Goal: Transaction & Acquisition: Purchase product/service

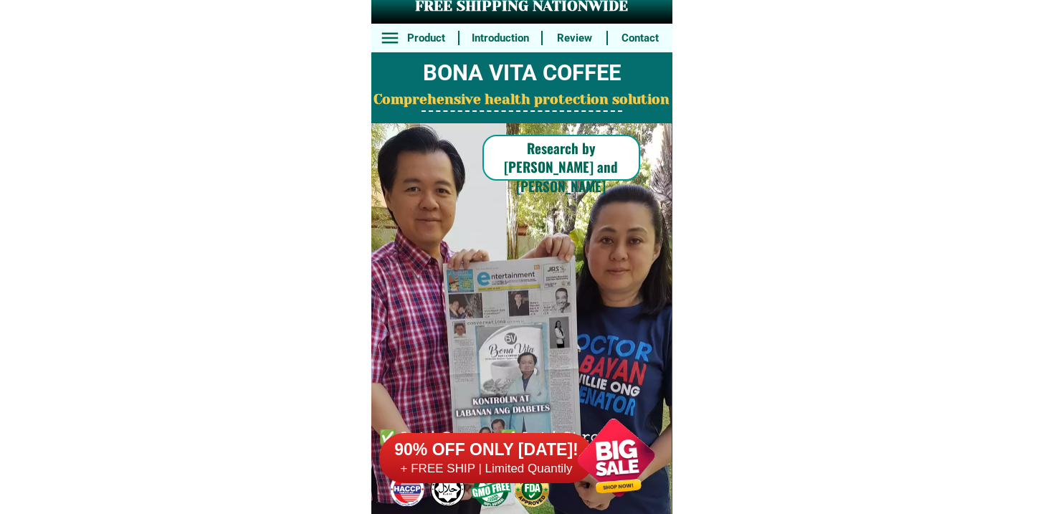
click at [506, 467] on h6 "+ FREE SHIP | Limited Quantily" at bounding box center [486, 469] width 215 height 16
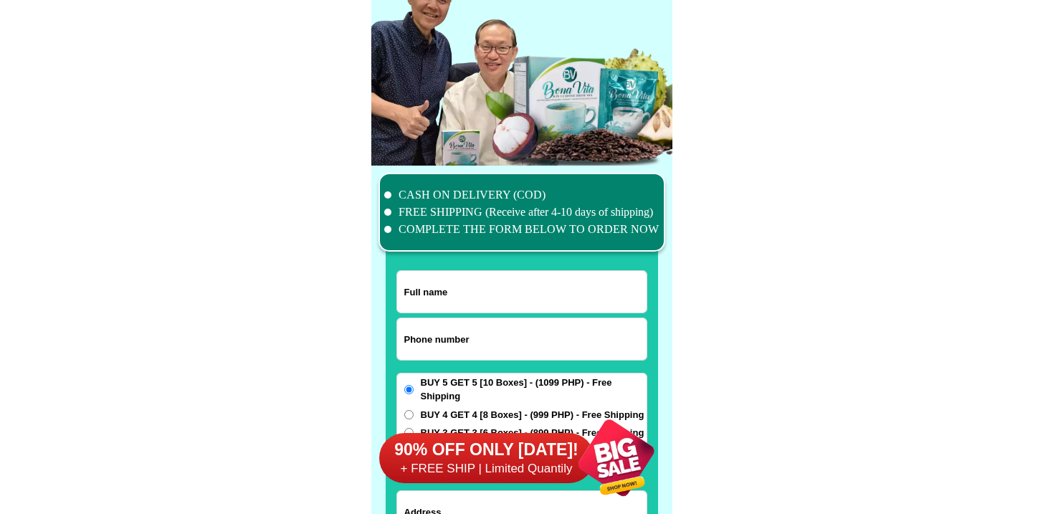
scroll to position [11141, 0]
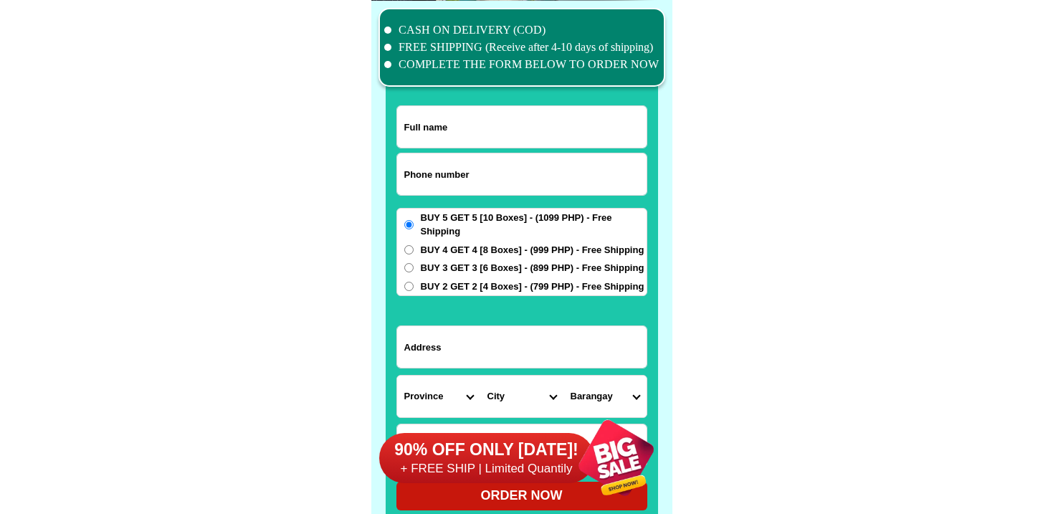
click at [489, 166] on input "Input phone_number" at bounding box center [521, 174] width 249 height 42
click at [465, 169] on input "0" at bounding box center [521, 174] width 249 height 42
paste input "9777709916"
click at [465, 169] on input "0" at bounding box center [521, 174] width 249 height 42
type input "09777709916"
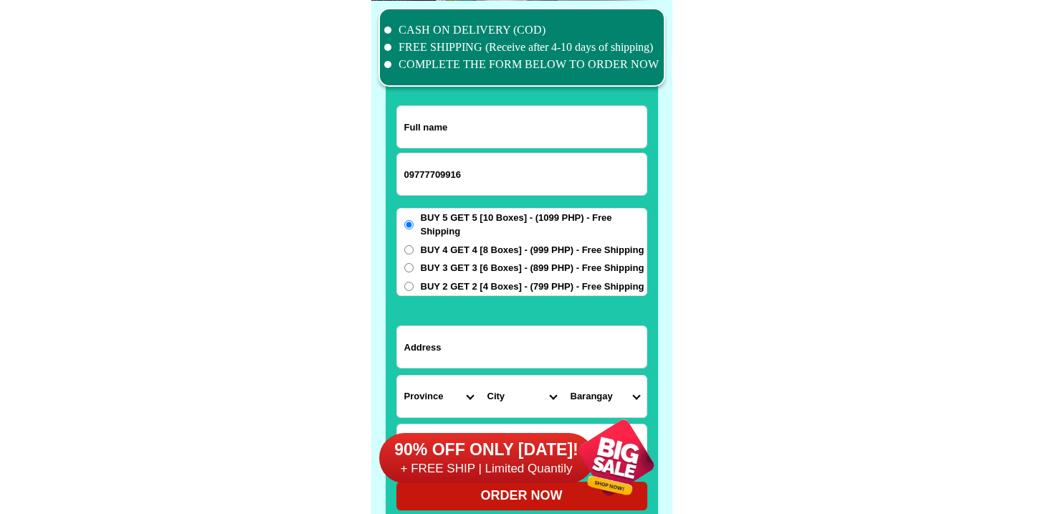
click at [473, 139] on input "Input full_name" at bounding box center [521, 127] width 249 height 42
paste input "[PERSON_NAME]"
type input "[PERSON_NAME]"
click at [472, 359] on input "Input address" at bounding box center [521, 347] width 249 height 42
paste input "[STREET_ADDRESS][PERSON_NAME] [GEOGRAPHIC_DATA] [GEOGRAPHIC_DATA][PERSON_NAME]"
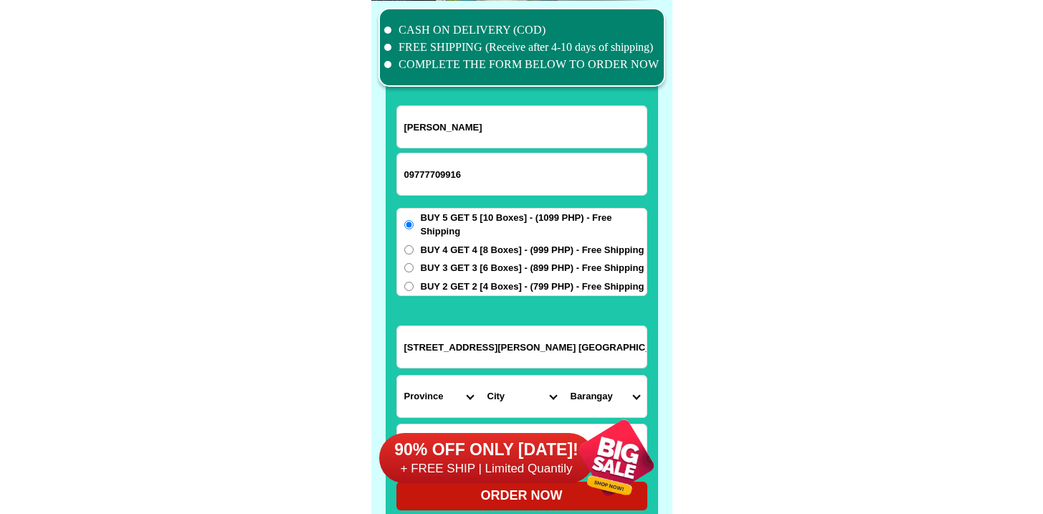
scroll to position [0, 1]
type input "[STREET_ADDRESS][PERSON_NAME] [GEOGRAPHIC_DATA] [GEOGRAPHIC_DATA][PERSON_NAME]"
click at [416, 299] on form "[PERSON_NAME] 09777709916 ORDER NOW [STREET_ADDRESS][PERSON_NAME] [GEOGRAPHIC_D…" at bounding box center [521, 307] width 251 height 405
click at [421, 285] on span "BUY 2 GET 2 [4 Boxes] - (799 PHP) - Free Shipping" at bounding box center [533, 287] width 224 height 14
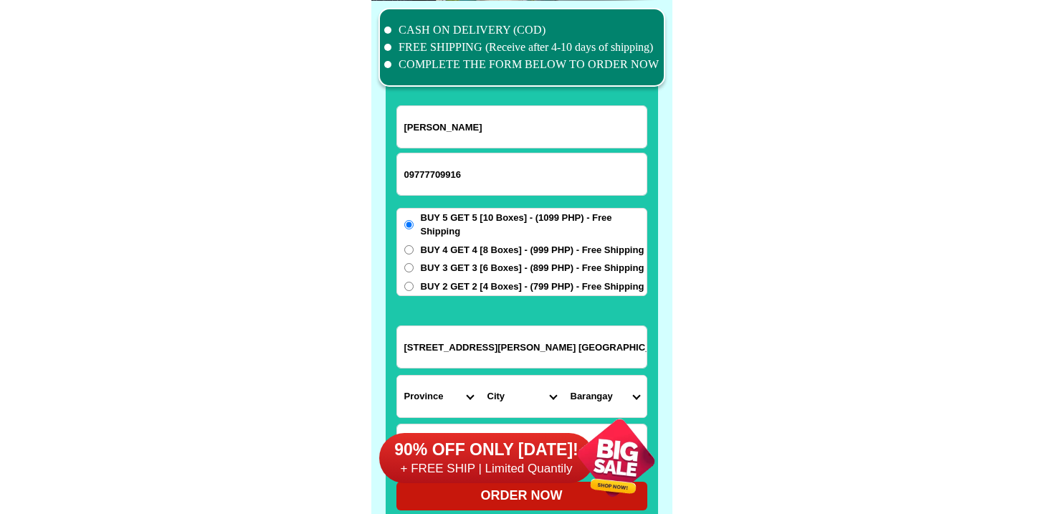
click at [414, 285] on input "BUY 2 GET 2 [4 Boxes] - (799 PHP) - Free Shipping" at bounding box center [408, 286] width 9 height 9
radio input "true"
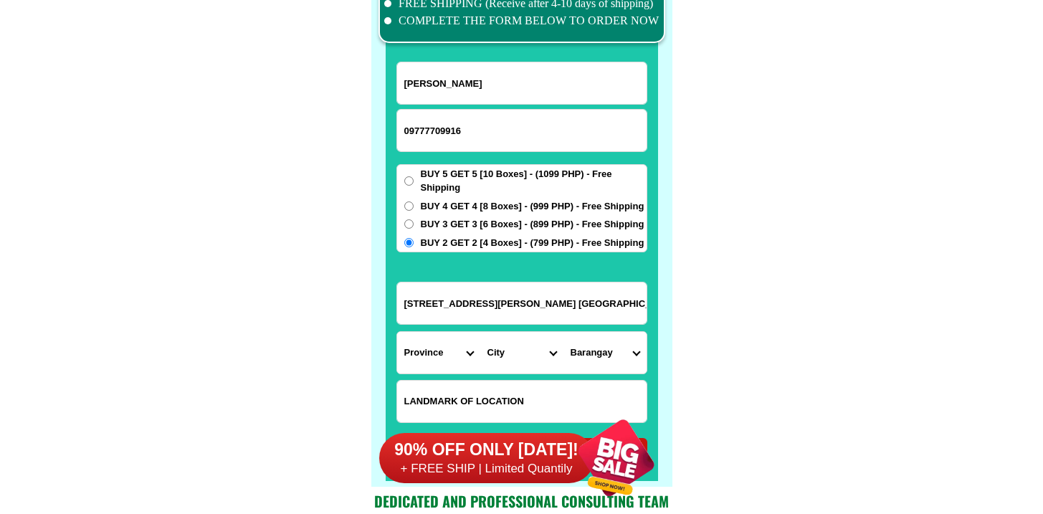
click at [463, 403] on div "90% OFF ONLY [DATE]! + FREE SHIP | Limited Quantily" at bounding box center [525, 457] width 293 height 113
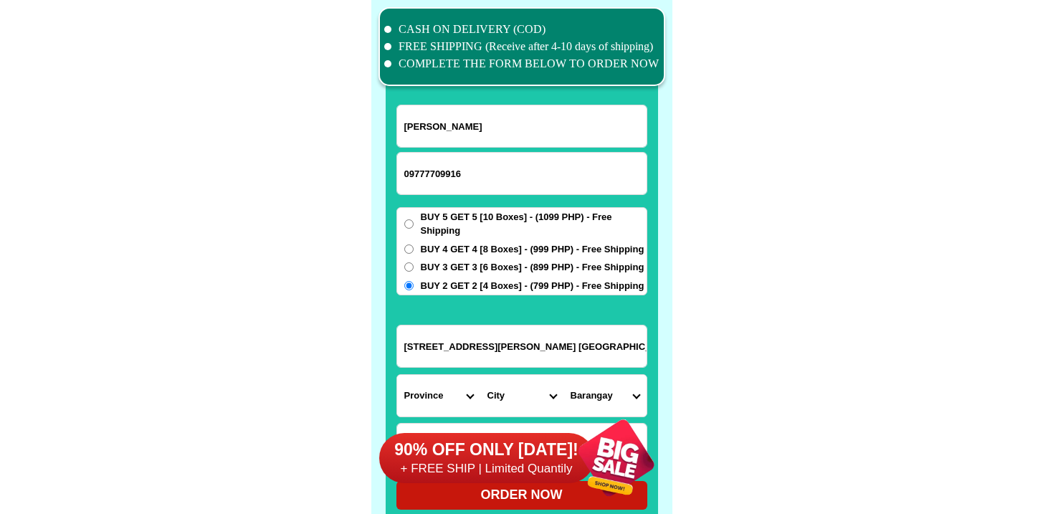
scroll to position [11379, 0]
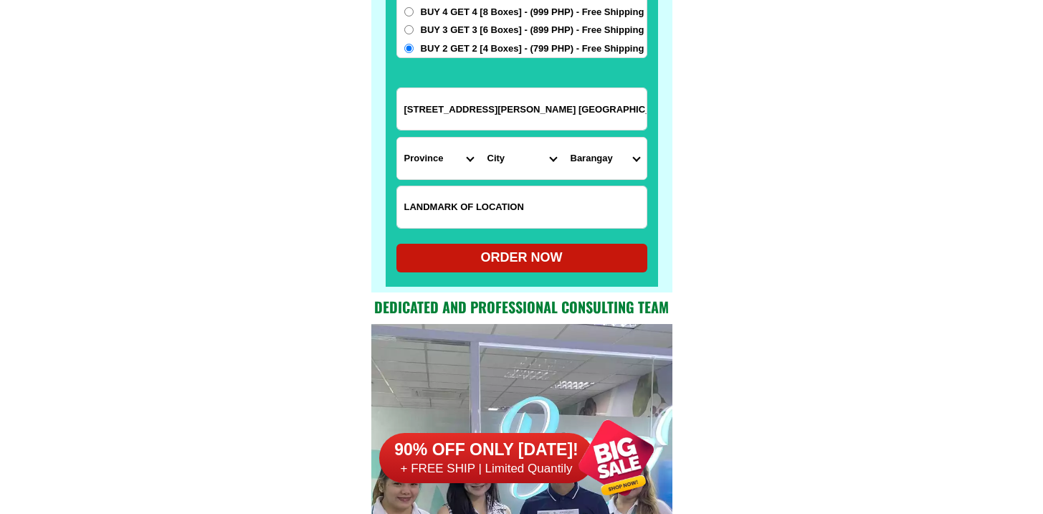
click at [456, 201] on input "Input LANDMARKOFLOCATION" at bounding box center [521, 207] width 249 height 42
paste input "Between Banawe & Cordillera sts. Between Mercury drug Banawe & LamTin resto"
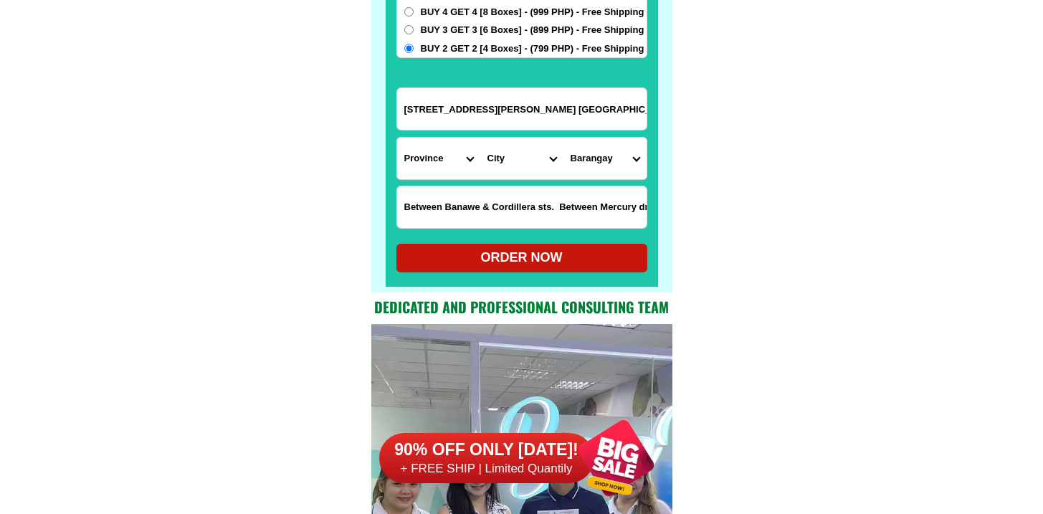
scroll to position [0, 121]
type input "Between Banawe & Cordillera sts. Between Mercury drug Banawe & LamTin resto"
click at [418, 172] on select "Province [GEOGRAPHIC_DATA] [GEOGRAPHIC_DATA] [GEOGRAPHIC_DATA] [GEOGRAPHIC_DATA…" at bounding box center [438, 159] width 83 height 42
select select "63_219"
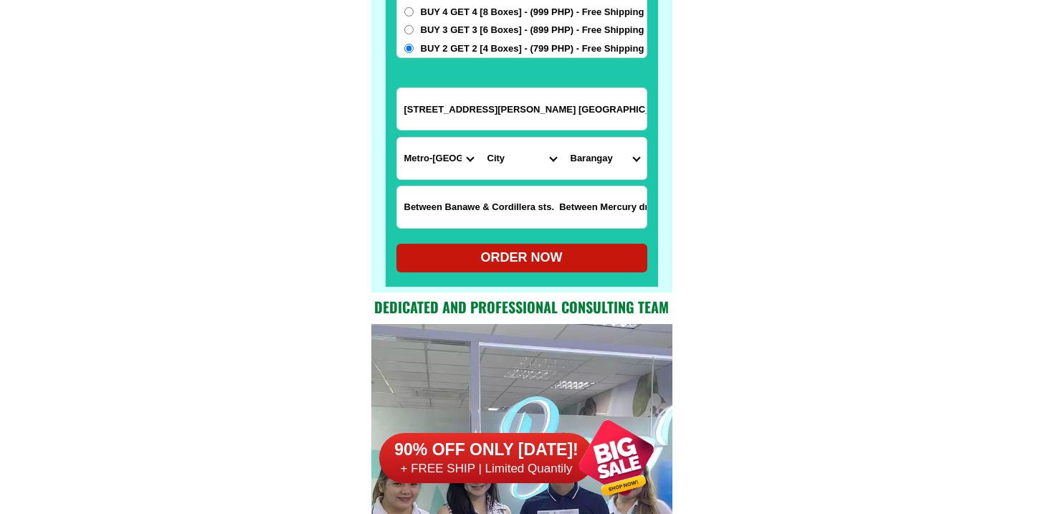
click at [397, 138] on select "Province [GEOGRAPHIC_DATA] [GEOGRAPHIC_DATA] [GEOGRAPHIC_DATA] [GEOGRAPHIC_DATA…" at bounding box center [438, 159] width 83 height 42
click at [509, 156] on select "City [GEOGRAPHIC_DATA] [GEOGRAPHIC_DATA] [GEOGRAPHIC_DATA] [GEOGRAPHIC_DATA]-ci…" at bounding box center [521, 159] width 83 height 42
select select "63_2194070"
click at [480, 138] on select "City [GEOGRAPHIC_DATA] [GEOGRAPHIC_DATA] [GEOGRAPHIC_DATA] [GEOGRAPHIC_DATA]-ci…" at bounding box center [521, 159] width 83 height 42
click at [592, 154] on select "Barangay [PERSON_NAME] [PERSON_NAME] [PERSON_NAME] Bagbag Bago bantay Bagong li…" at bounding box center [604, 159] width 83 height 42
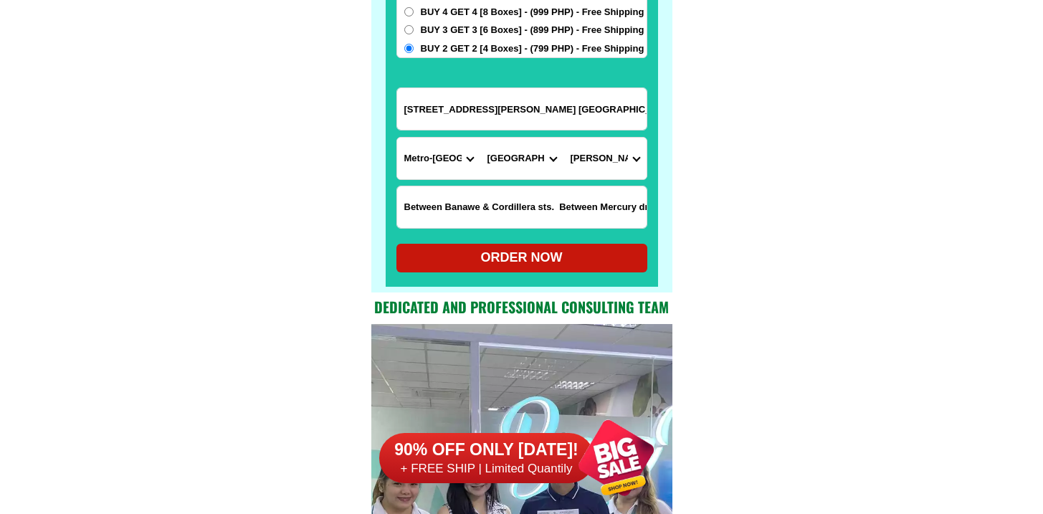
click at [563, 138] on select "Barangay [PERSON_NAME] [PERSON_NAME] [PERSON_NAME] Bagbag Bago bantay Bagong li…" at bounding box center [604, 159] width 83 height 42
click at [607, 116] on input "[STREET_ADDRESS][PERSON_NAME] [GEOGRAPHIC_DATA] [GEOGRAPHIC_DATA][PERSON_NAME]" at bounding box center [521, 109] width 249 height 42
click at [612, 158] on select "Barangay [PERSON_NAME] [PERSON_NAME] [PERSON_NAME] Bagbag Bago bantay Bagong li…" at bounding box center [604, 159] width 83 height 42
select select "63_219407015311"
click at [563, 138] on select "Barangay [PERSON_NAME] [PERSON_NAME] [PERSON_NAME] Bagbag Bago bantay Bagong li…" at bounding box center [604, 159] width 83 height 42
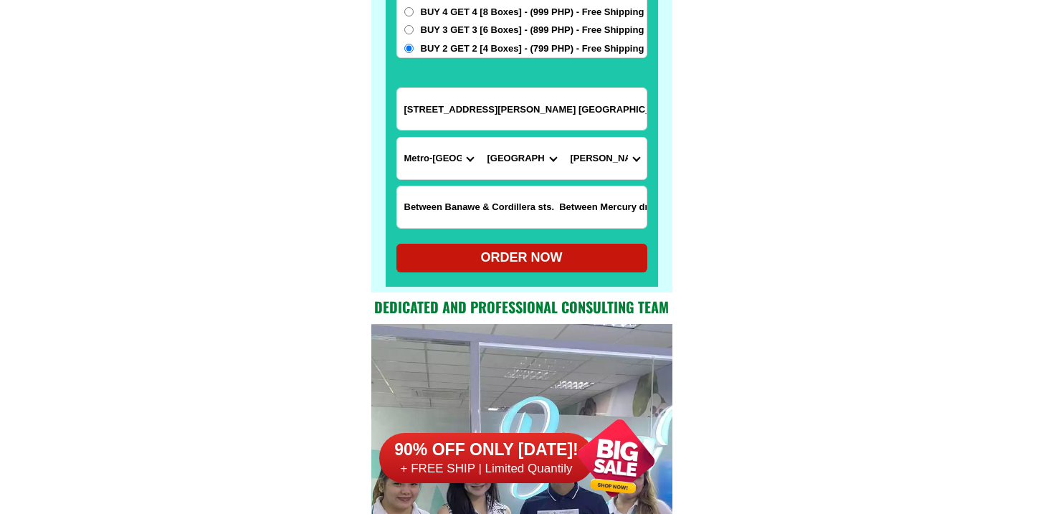
click at [520, 109] on input "[STREET_ADDRESS][PERSON_NAME] [GEOGRAPHIC_DATA] [GEOGRAPHIC_DATA][PERSON_NAME]" at bounding box center [521, 109] width 249 height 42
drag, startPoint x: 492, startPoint y: 109, endPoint x: 758, endPoint y: 111, distance: 265.2
click at [567, 160] on select "Barangay [PERSON_NAME] [PERSON_NAME] [PERSON_NAME] Bagbag Bago bantay Bagong li…" at bounding box center [604, 159] width 83 height 42
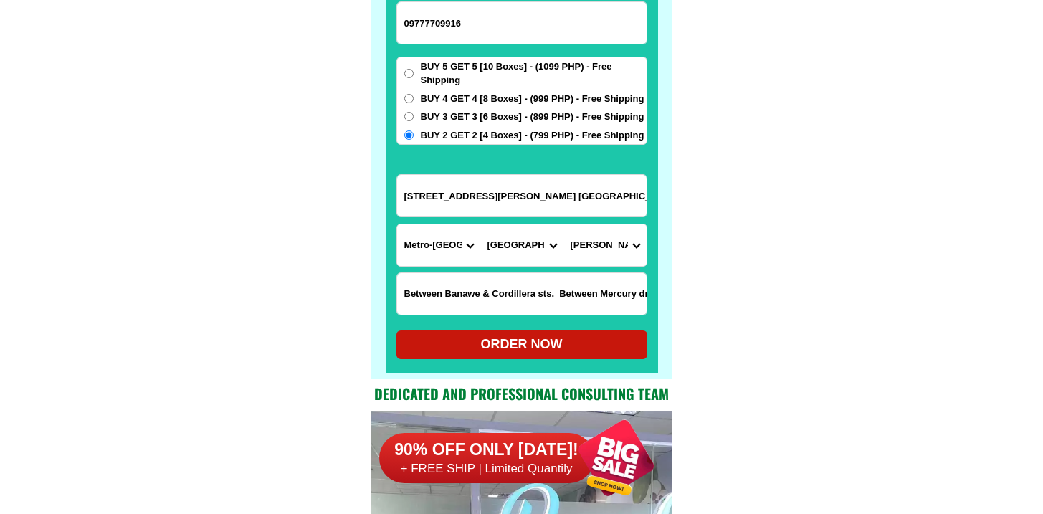
scroll to position [11248, 0]
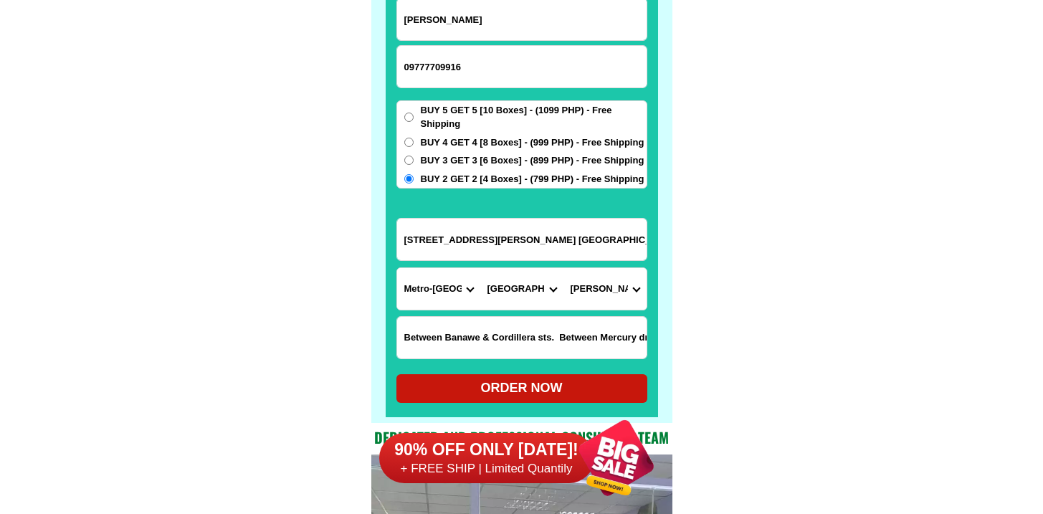
click at [564, 379] on div "ORDER NOW" at bounding box center [521, 387] width 251 height 19
radio input "true"
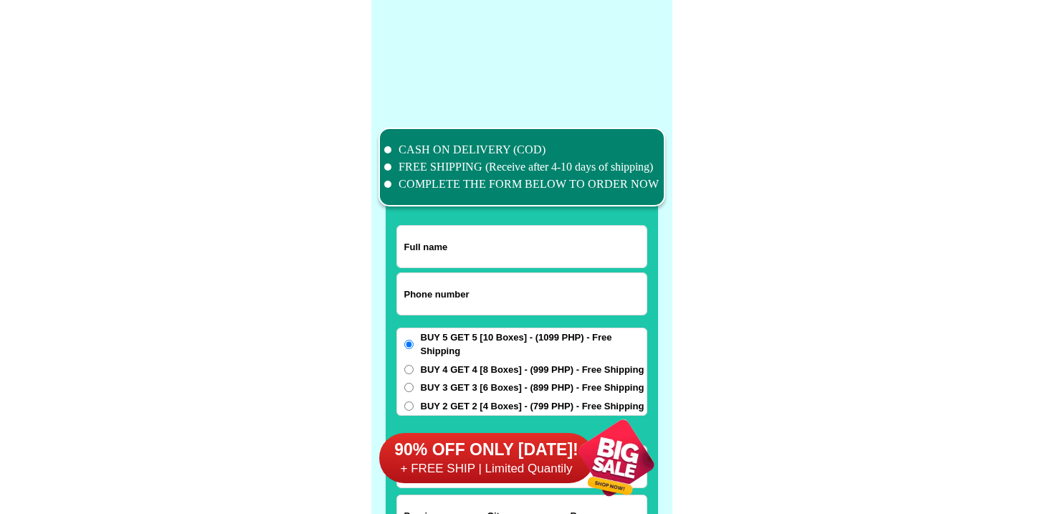
scroll to position [11141, 0]
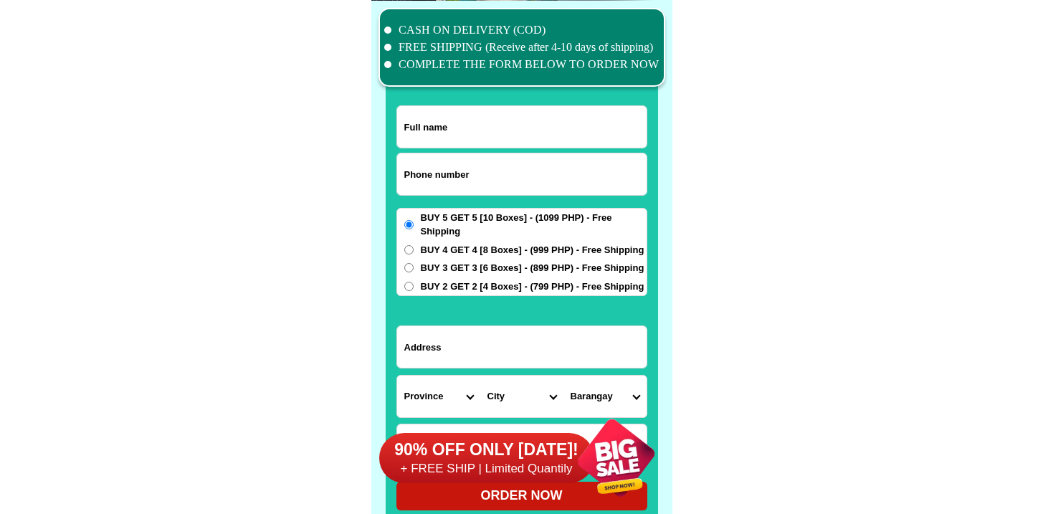
click at [489, 173] on input "Input phone_number" at bounding box center [521, 174] width 249 height 42
paste input "9279119720"
type input "09279119720"
click at [453, 100] on div at bounding box center [522, 273] width 272 height 504
click at [448, 123] on input "Input full_name" at bounding box center [521, 127] width 249 height 42
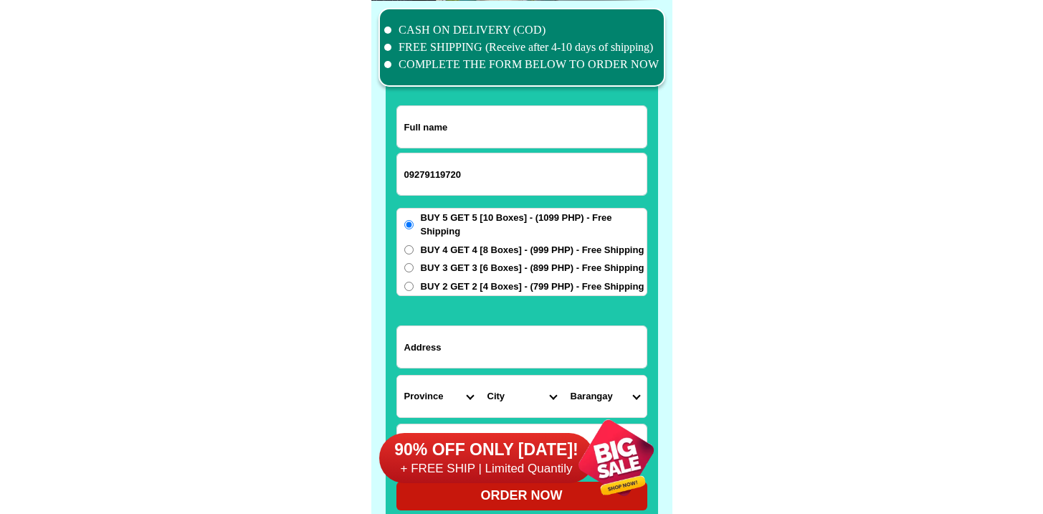
paste input "Sergio M. Sayajon"
type input "Sergio M. Sayajon"
click at [439, 341] on input "Input address" at bounding box center [521, 347] width 249 height 42
paste input "B2L10 Marigold St Mary home sub Molino 4 Bacoor City Cavite Philippines"
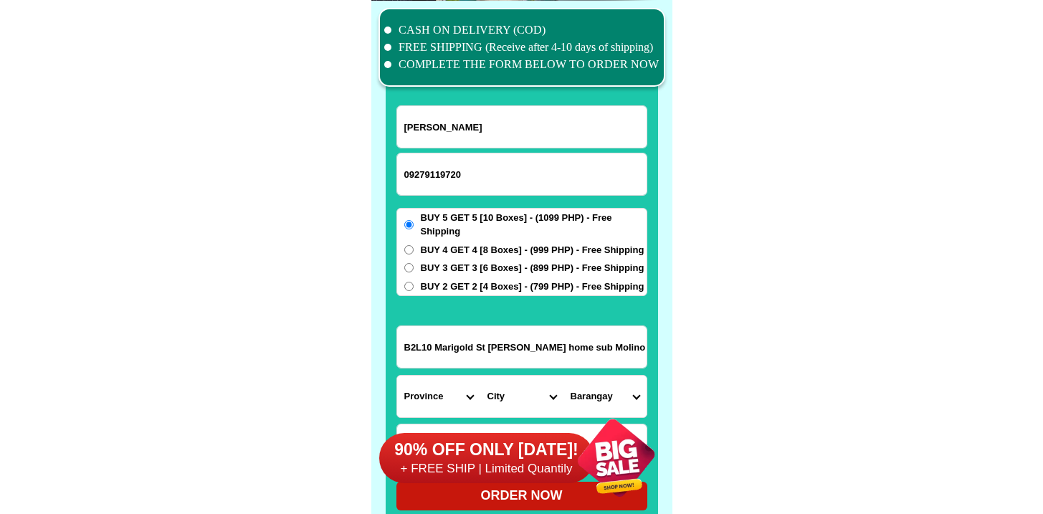
scroll to position [0, 90]
type input "B2L10 Marigold St Mary home sub Molino 4 Bacoor City Cavite Philippines"
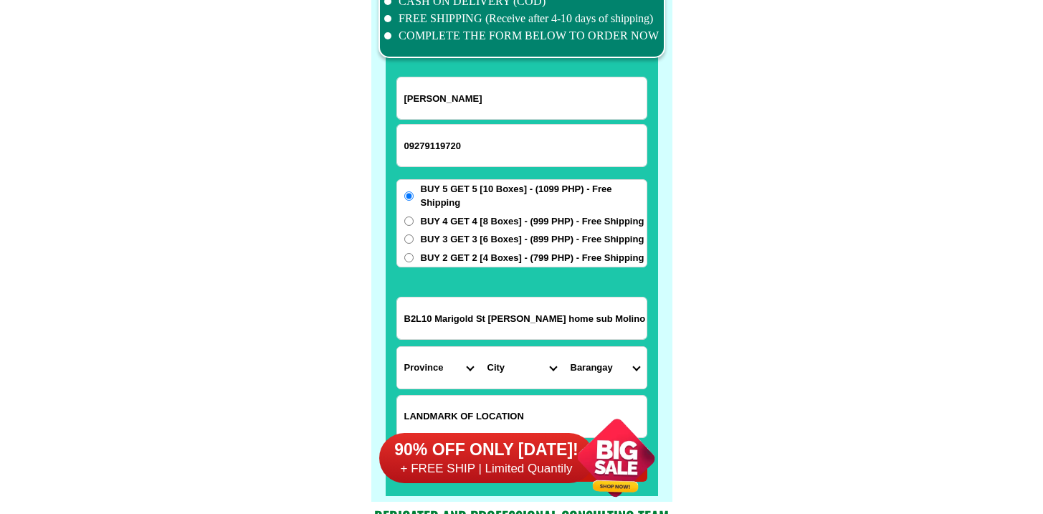
scroll to position [11184, 0]
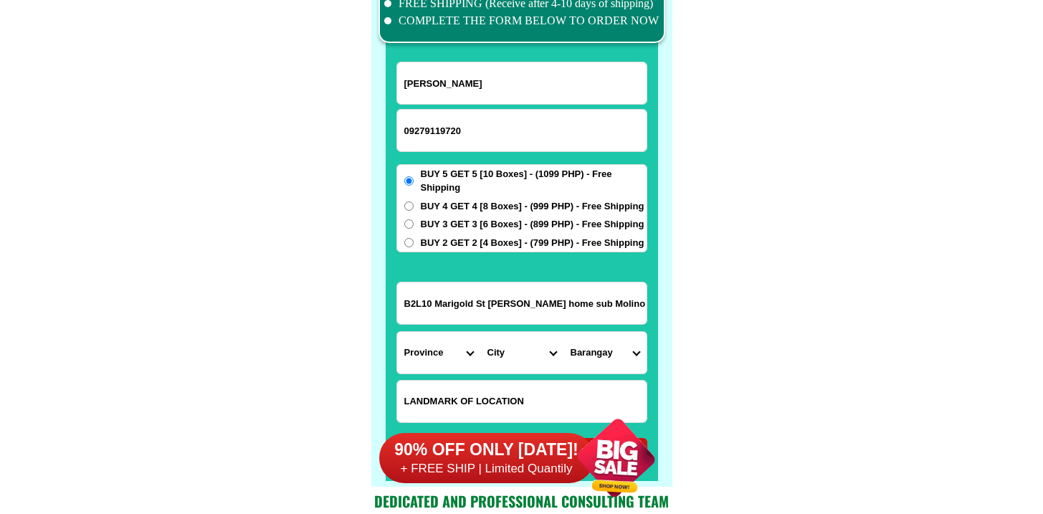
click at [464, 397] on input "Input LANDMARKOFLOCATION" at bounding box center [521, 402] width 249 height 42
paste input "Metro South Hospital"
type input "Metro South Hospital"
click at [431, 362] on select "Province [GEOGRAPHIC_DATA] [GEOGRAPHIC_DATA] [GEOGRAPHIC_DATA] [GEOGRAPHIC_DATA…" at bounding box center [438, 353] width 83 height 42
select select "63_826"
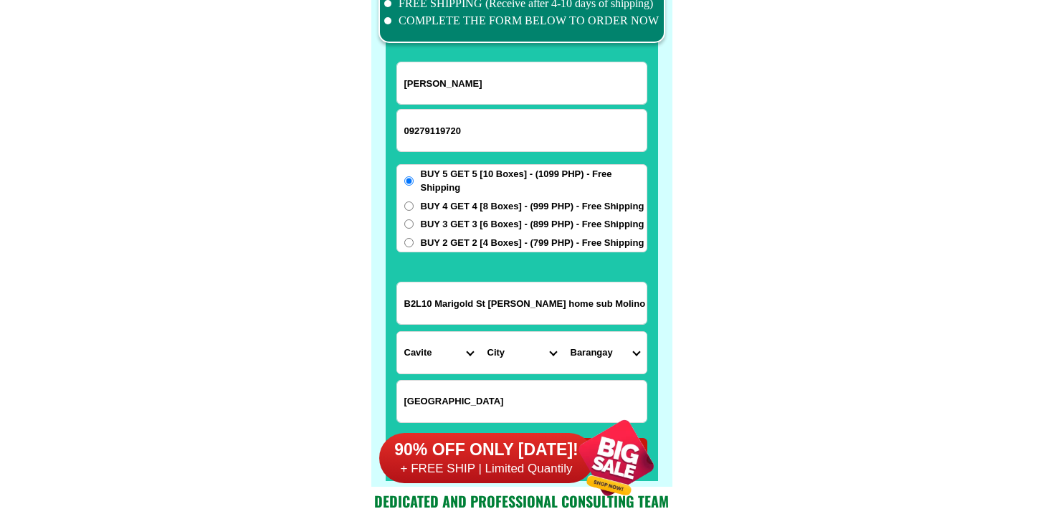
click at [397, 332] on select "Province [GEOGRAPHIC_DATA] [GEOGRAPHIC_DATA] [GEOGRAPHIC_DATA] [GEOGRAPHIC_DATA…" at bounding box center [438, 353] width 83 height 42
click at [497, 345] on select "City" at bounding box center [521, 353] width 83 height 42
select select "63_8268103"
click at [480, 332] on select "City Alfonso Amadeo Bacoor Carmona Cavite-city Cavite-magallanes Cavite-rosario…" at bounding box center [521, 353] width 83 height 42
click at [593, 351] on select "Barangay Alima Aniban i Aniban ii Aniban iii Aniban iv Aniban v Banalo Bayanan …" at bounding box center [604, 353] width 83 height 42
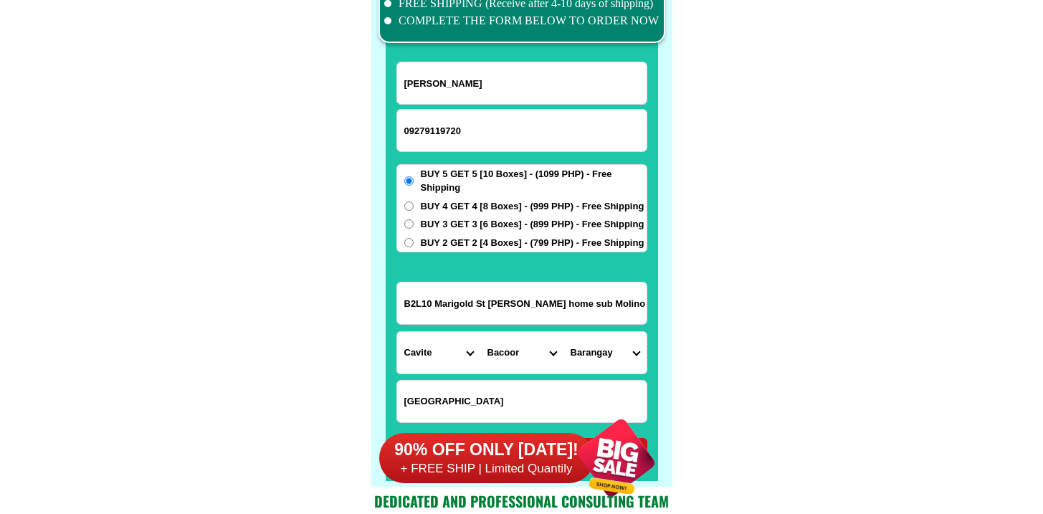
select select "63_82681033633"
click at [563, 332] on select "Barangay Alima Aniban i Aniban ii Aniban iii Aniban iv Aniban v Banalo Bayanan …" at bounding box center [604, 353] width 83 height 42
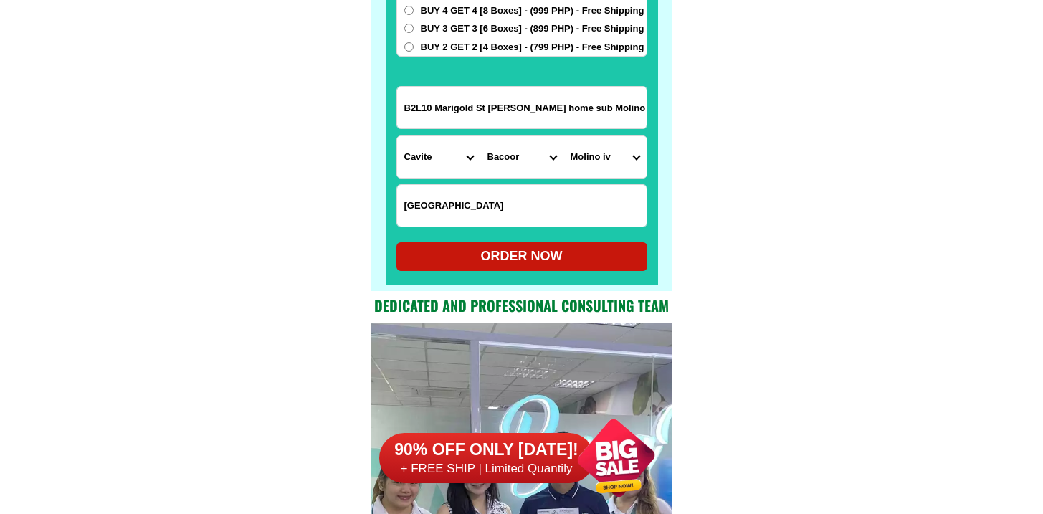
scroll to position [11336, 0]
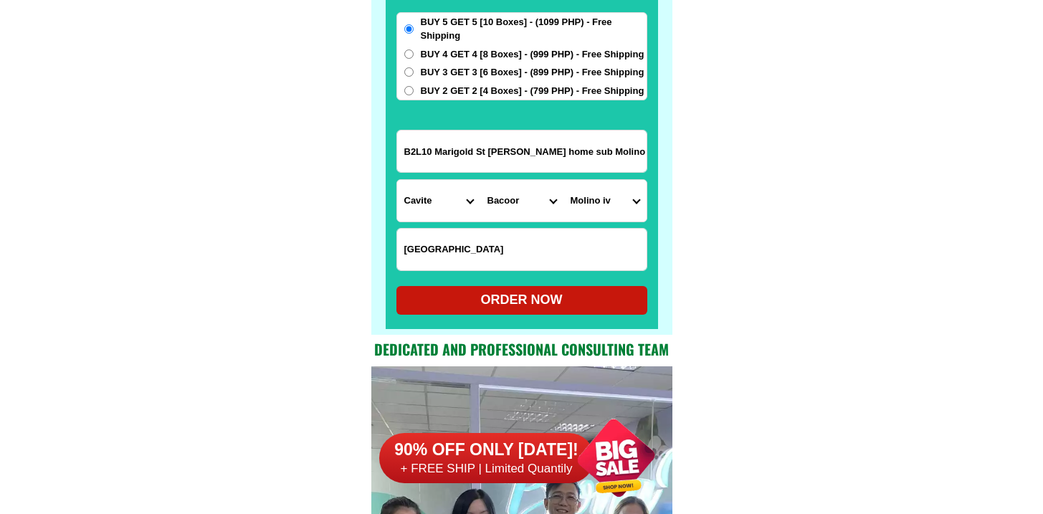
click at [507, 298] on div "ORDER NOW" at bounding box center [521, 299] width 251 height 19
type input "B2L10 Marigold St Mary home sub Molino 4 Bacoor City Cavite Philippines"
type input "Metro South Hospital"
radio input "true"
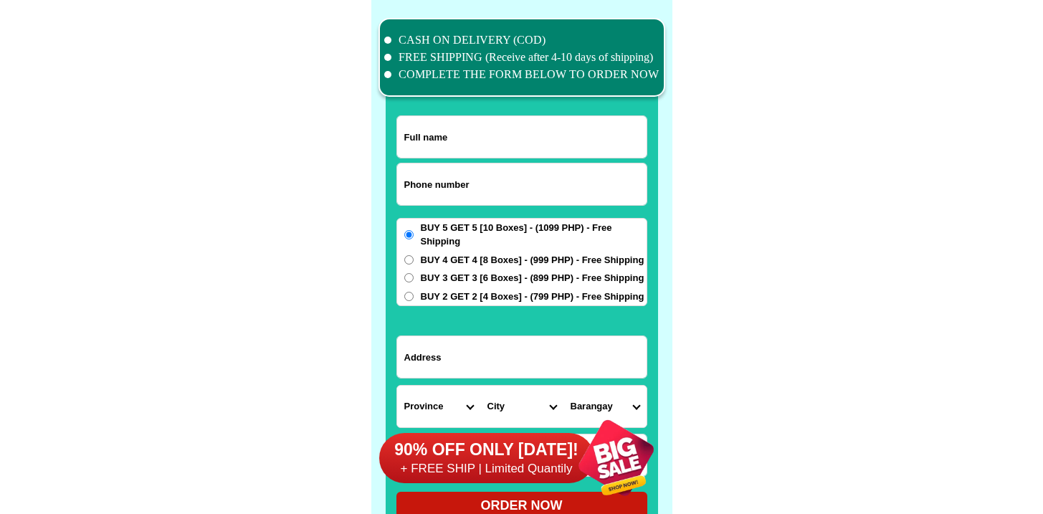
scroll to position [11141, 0]
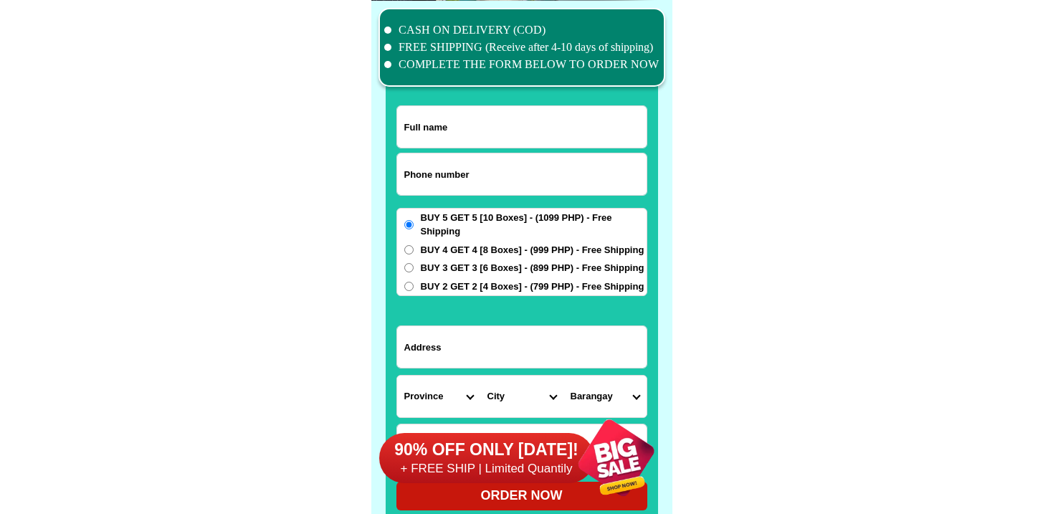
click at [459, 175] on input "Input phone_number" at bounding box center [521, 174] width 249 height 42
paste input "9958594848"
type input "09958594848"
click at [465, 138] on input "Input full_name" at bounding box center [521, 127] width 249 height 42
paste input "Eddie Callanga"
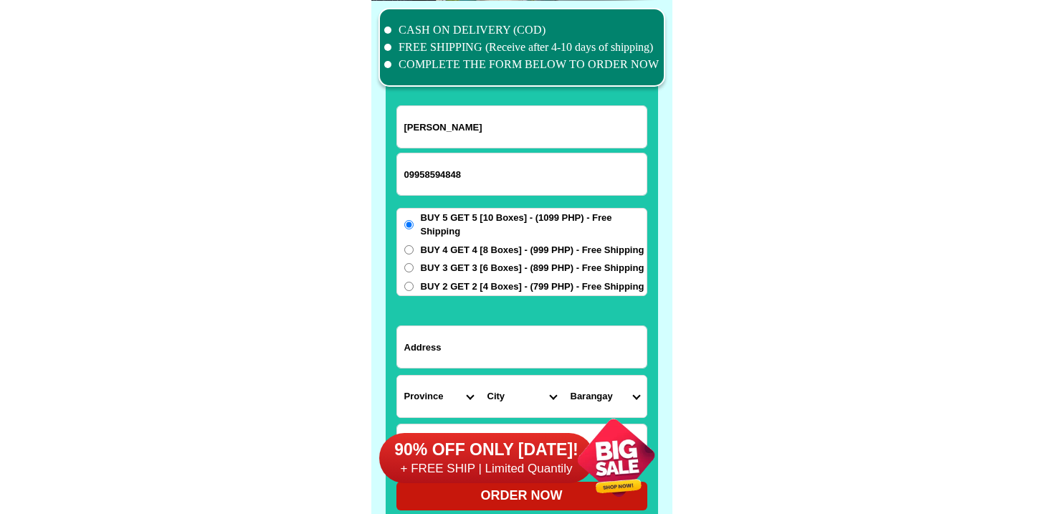
type input "Eddie Callanga"
click at [467, 388] on select "Province [GEOGRAPHIC_DATA] [GEOGRAPHIC_DATA] [GEOGRAPHIC_DATA] [GEOGRAPHIC_DATA…" at bounding box center [438, 397] width 83 height 42
select select "63_513"
click at [397, 376] on select "Province [GEOGRAPHIC_DATA] [GEOGRAPHIC_DATA] [GEOGRAPHIC_DATA] [GEOGRAPHIC_DATA…" at bounding box center [438, 397] width 83 height 42
click at [524, 415] on div "90% OFF ONLY [DATE]! + FREE SHIP | Limited Quantily" at bounding box center [525, 457] width 293 height 113
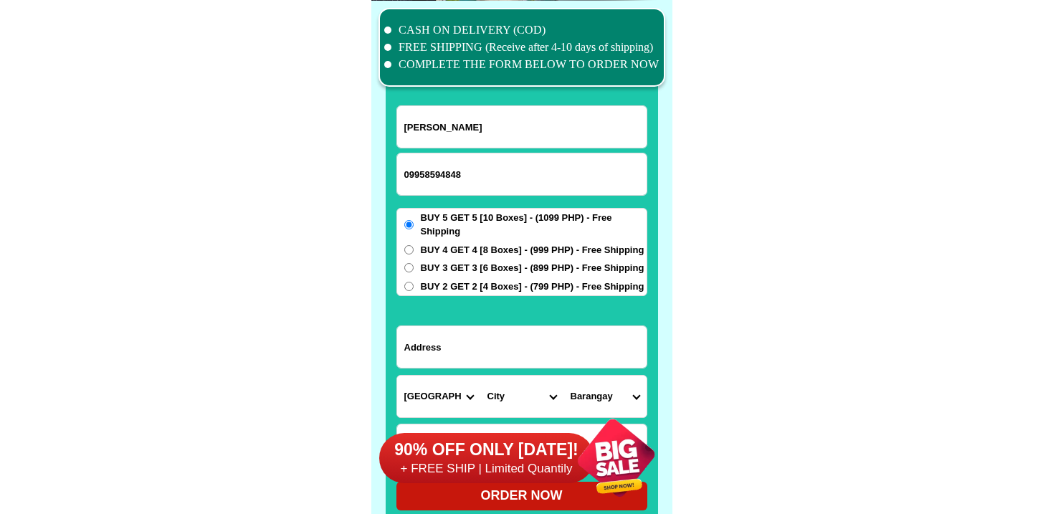
scroll to position [11141, 0]
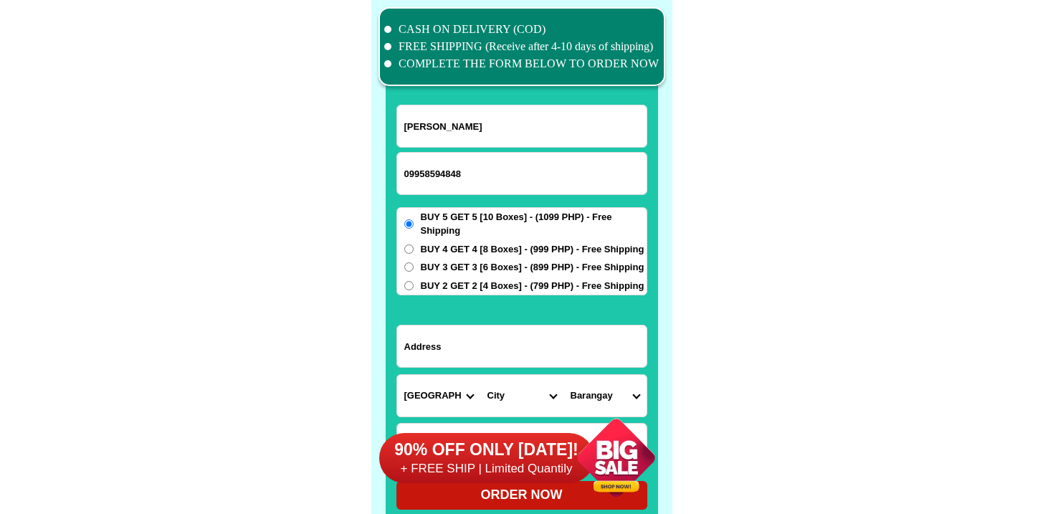
click at [523, 412] on div "90% OFF ONLY [DATE]! + FREE SHIP | Limited Quantily" at bounding box center [525, 457] width 293 height 113
click at [519, 381] on select "City Agusan-del-norte-buenavista Agusan-del-norte-carmen Agusan-del-norte-magal…" at bounding box center [521, 396] width 83 height 42
select select "63_5139349"
click at [480, 375] on select "City Agusan-del-norte-buenavista Agusan-del-norte-carmen Agusan-del-norte-magal…" at bounding box center [521, 396] width 83 height 42
click at [612, 403] on div at bounding box center [616, 457] width 113 height 113
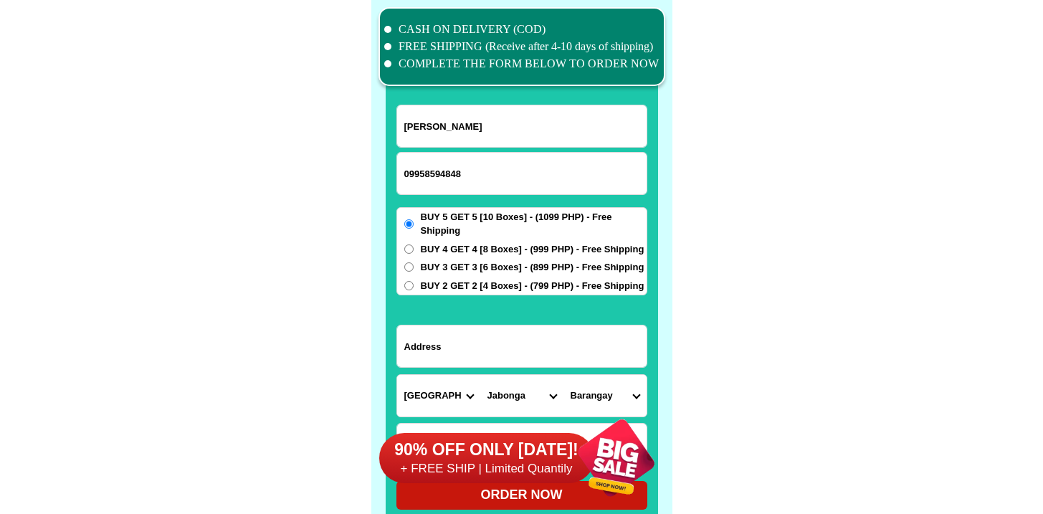
click at [601, 383] on select "Barangay A. beltran (camalig) Baleguian Bangonay Bunga Colorado Cuyago Libas Ma…" at bounding box center [604, 396] width 83 height 42
click at [493, 346] on input "Input address" at bounding box center [521, 346] width 249 height 42
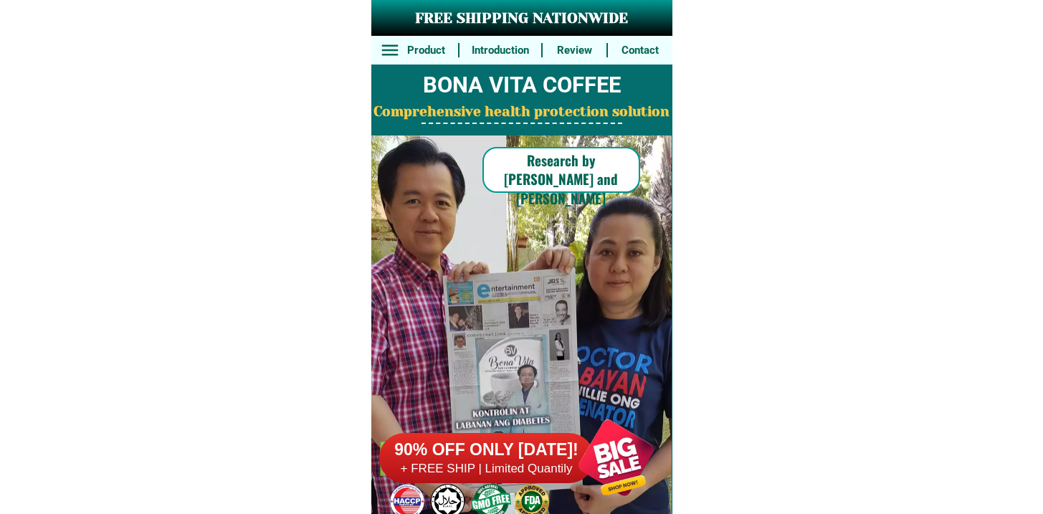
click at [530, 467] on h6 "+ FREE SHIP | Limited Quantily" at bounding box center [486, 469] width 215 height 16
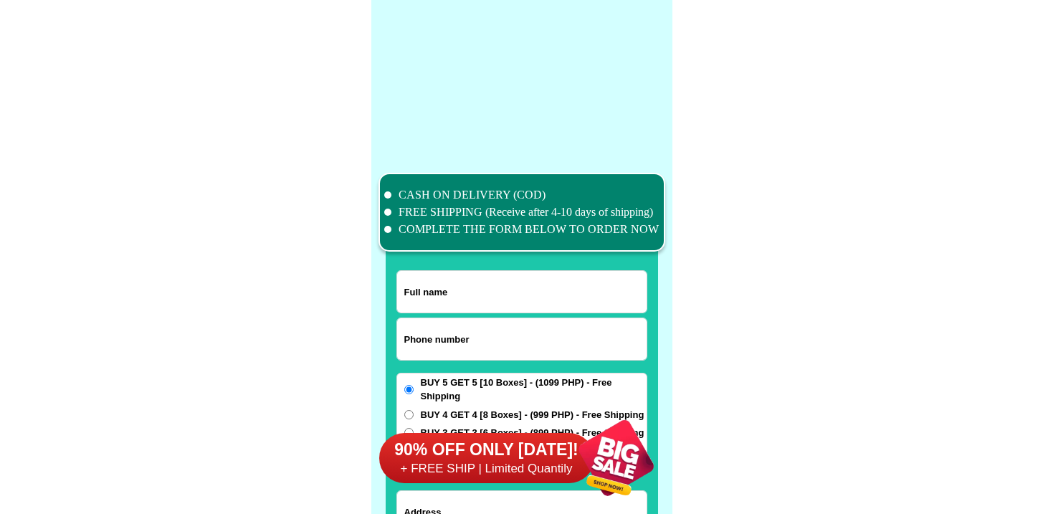
scroll to position [11141, 0]
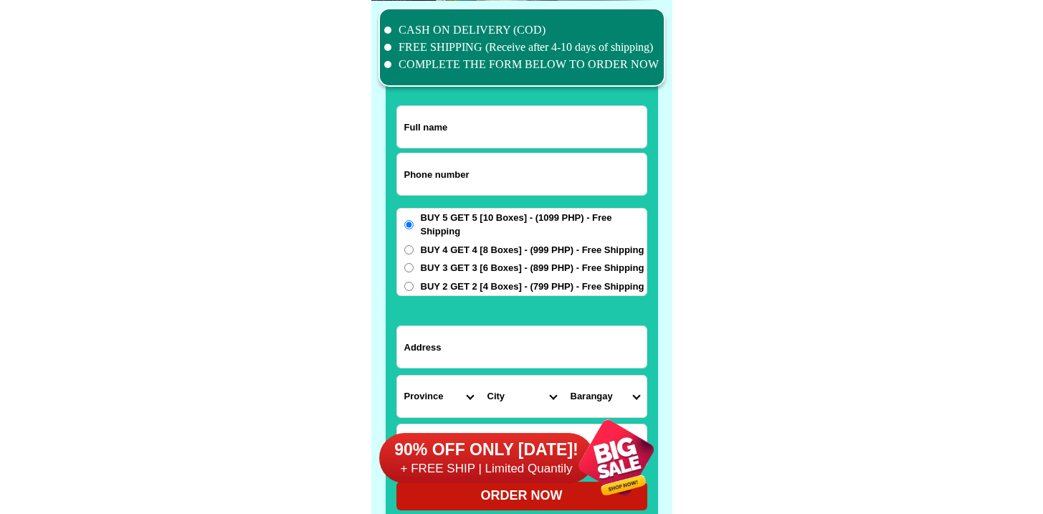
click at [523, 181] on input "Input phone_number" at bounding box center [521, 174] width 249 height 42
paste input "9228880066"
type input "09228880066"
click at [452, 134] on input "Input full_name" at bounding box center [521, 127] width 249 height 42
paste input "Bienvenida Deiparine"
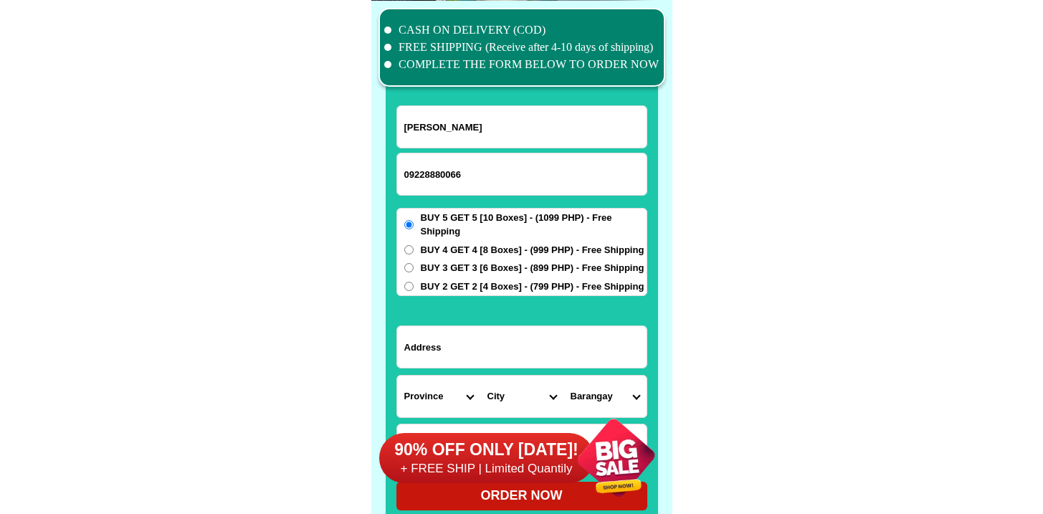
type input "Bienvenida Deiparine"
click at [459, 345] on input "Input address" at bounding box center [521, 347] width 249 height 42
paste input "Junino Sarisari Store F. Bas Street in front of 360 Pharmacy"
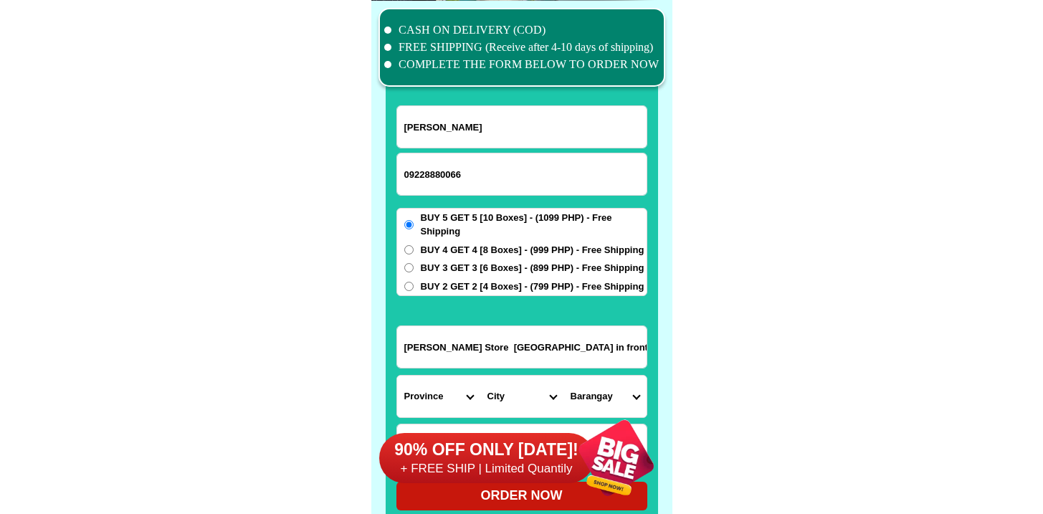
scroll to position [0, 24]
type input "Junino Sarisari Store F. Bas Street in front of 360 Pharmacy"
click at [485, 344] on input "Junino Sarisari Store F. Bas Street in front of 360 Pharmacy" at bounding box center [521, 347] width 249 height 42
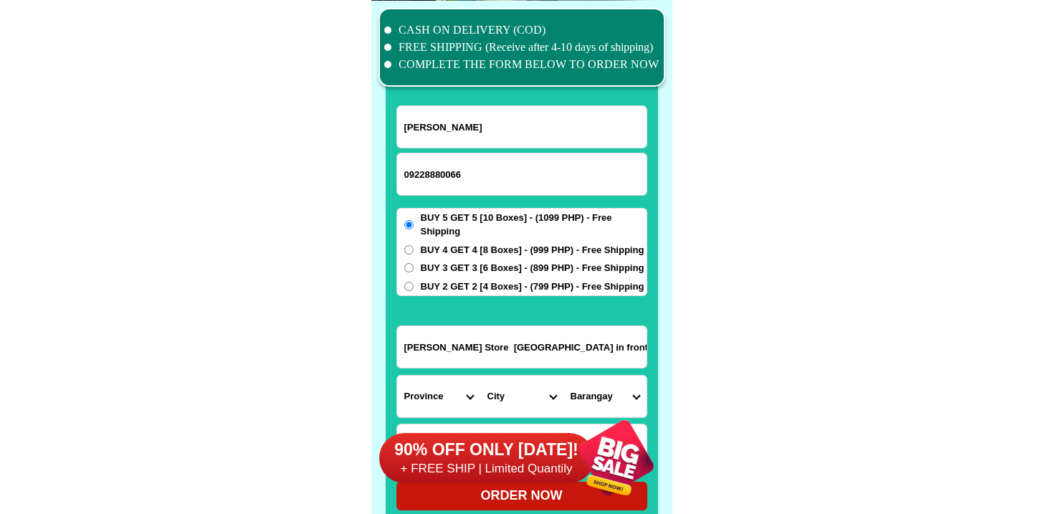
click at [485, 344] on input "Junino Sarisari Store F. Bas Street in front of 360 Pharmacy" at bounding box center [521, 347] width 249 height 42
click at [474, 339] on input "Junino Sarisari Store F. Bas Street in front of 360 Pharmacy" at bounding box center [521, 347] width 249 height 42
click at [453, 388] on select "Province [GEOGRAPHIC_DATA] [GEOGRAPHIC_DATA] [GEOGRAPHIC_DATA] [GEOGRAPHIC_DATA…" at bounding box center [438, 397] width 83 height 42
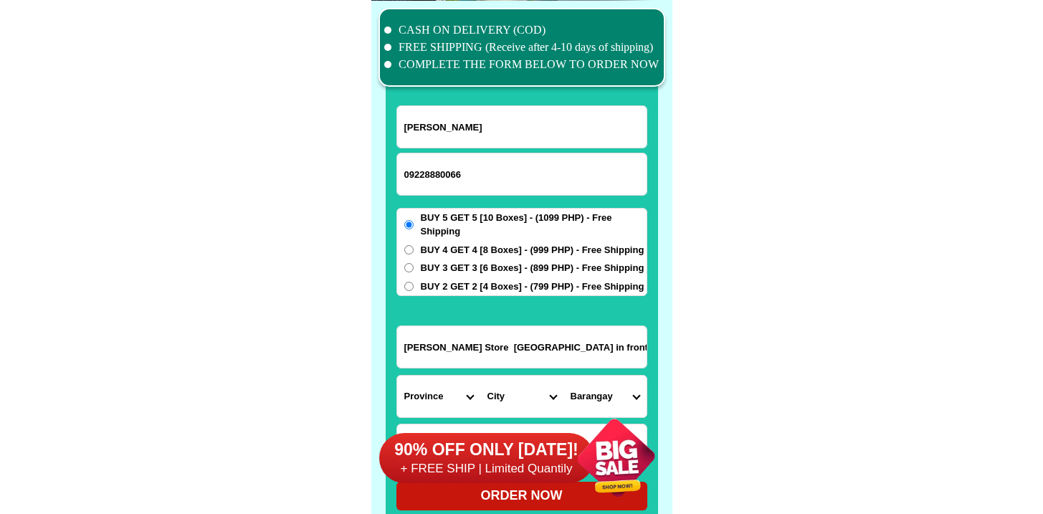
select select "63_8"
click at [397, 376] on select "Province [GEOGRAPHIC_DATA] [GEOGRAPHIC_DATA] [GEOGRAPHIC_DATA] [GEOGRAPHIC_DATA…" at bounding box center [438, 397] width 83 height 42
click at [518, 393] on select "City Alcoy Aloguinsan Argao Asturias Badian Balamban Bantayan Barili Bogo-city …" at bounding box center [521, 397] width 83 height 42
click at [480, 376] on select "City Alcoy Aloguinsan Argao Asturias Badian Balamban Bantayan Barili Bogo-city …" at bounding box center [521, 397] width 83 height 42
click at [522, 418] on div "90% OFF ONLY [DATE]! + FREE SHIP | Limited Quantily" at bounding box center [525, 457] width 293 height 113
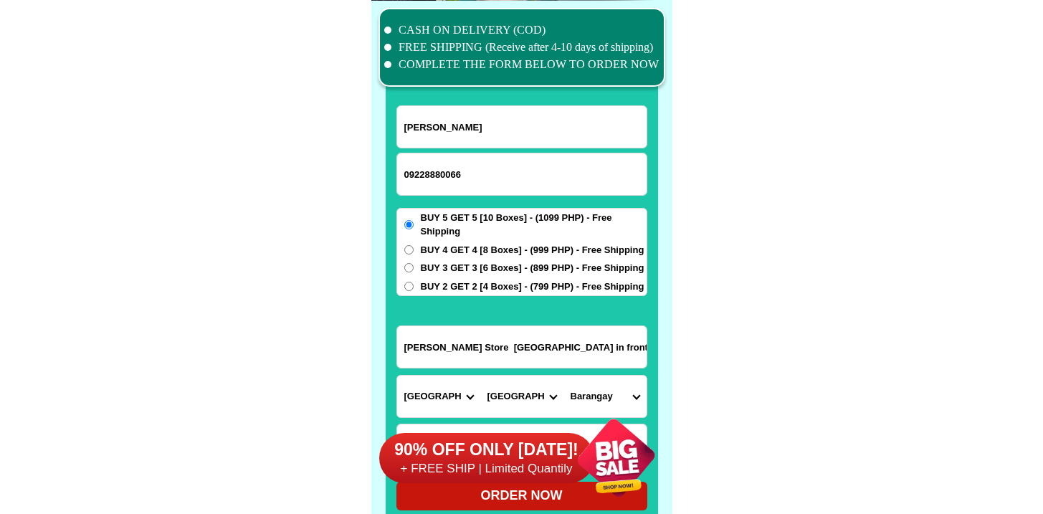
scroll to position [11141, 0]
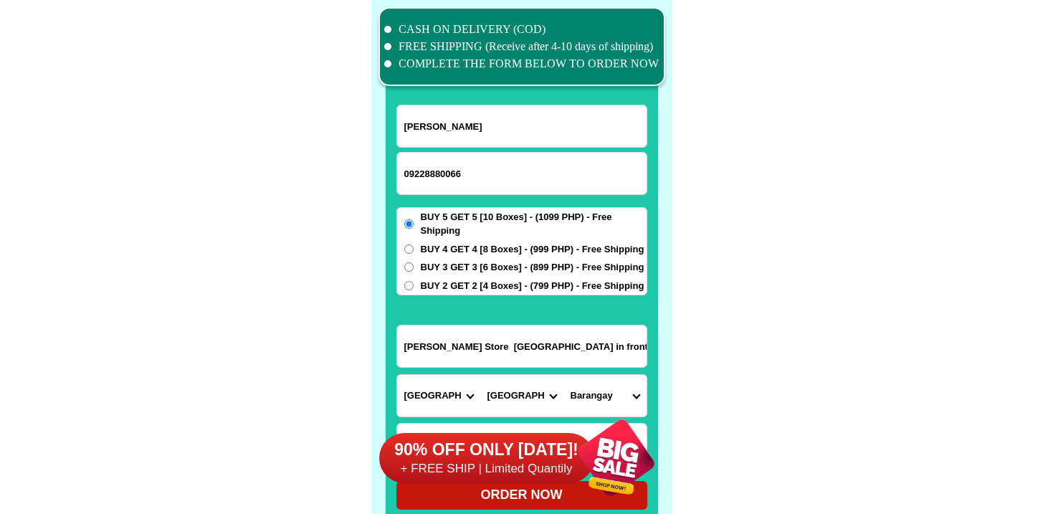
click at [525, 391] on select "City Alcoy Aloguinsan Argao Asturias Badian Balamban Bantayan Barili Bogo-city …" at bounding box center [521, 396] width 83 height 42
select select "63_86950"
click at [480, 375] on select "City Alcoy Aloguinsan Argao Asturias Badian Balamban Bantayan Barili Bogo-city …" at bounding box center [521, 396] width 83 height 42
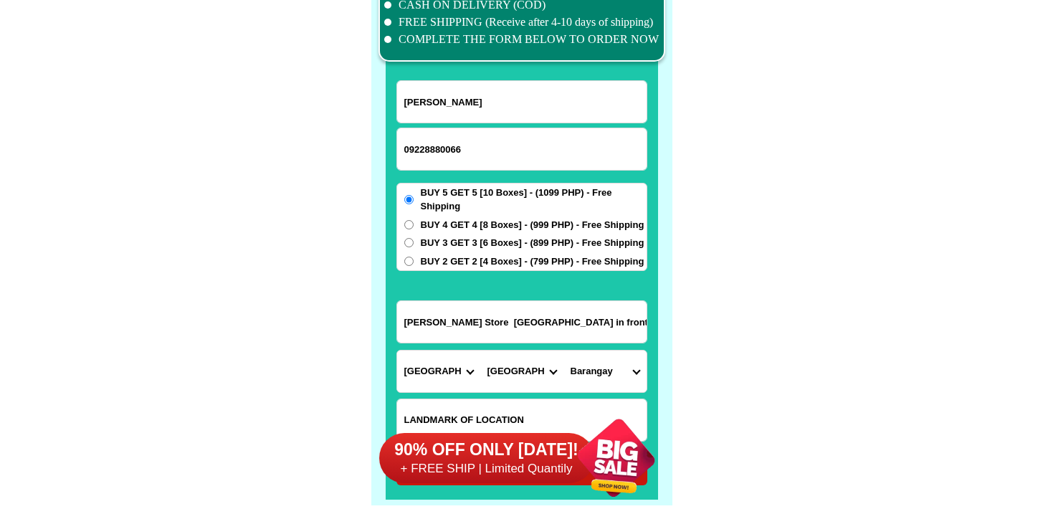
scroll to position [11300, 0]
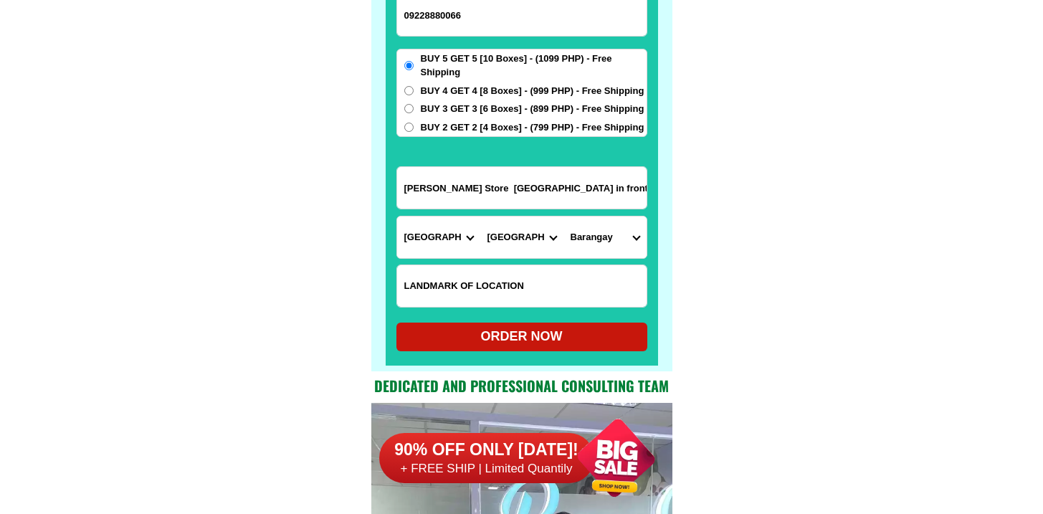
click at [582, 239] on select "Barangay Biasong Bulacao Cadulawan Camp iv Cansojong Dumlog Jaclupan Lagtang La…" at bounding box center [604, 237] width 83 height 42
select select "63_869501807"
click at [563, 216] on select "Barangay Biasong Bulacao Cadulawan Camp iv Cansojong Dumlog Jaclupan Lagtang La…" at bounding box center [604, 237] width 83 height 42
click at [494, 353] on div at bounding box center [522, 114] width 272 height 504
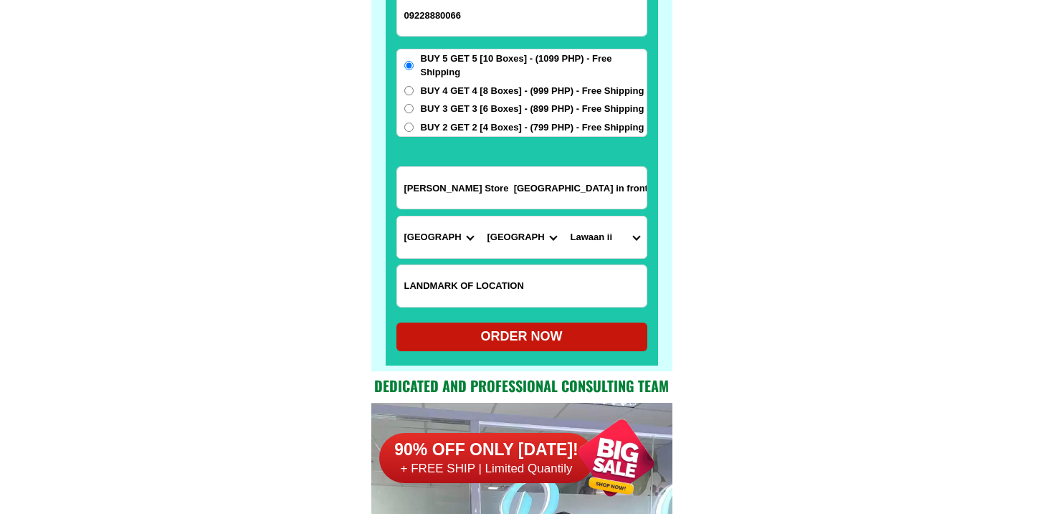
click at [496, 341] on div "ORDER NOW" at bounding box center [521, 336] width 251 height 19
radio input "true"
